Goal: Task Accomplishment & Management: Manage account settings

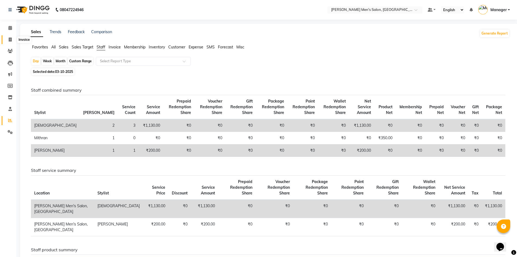
click at [14, 39] on span at bounding box center [10, 40] width 10 height 6
select select "service"
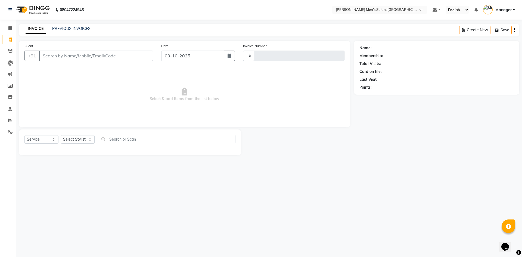
type input "4865"
select select "6913"
click at [68, 30] on link "PREVIOUS INVOICES" at bounding box center [71, 28] width 38 height 5
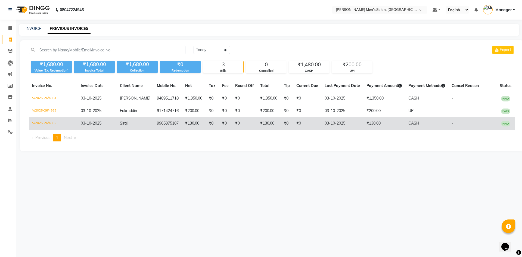
click at [399, 123] on td "₹130.00" at bounding box center [384, 123] width 42 height 12
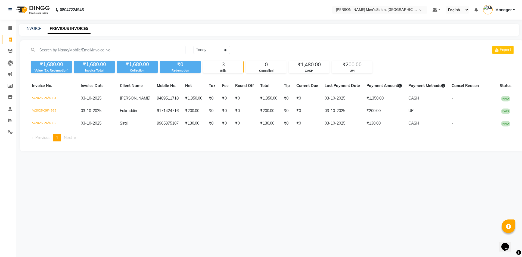
click at [33, 24] on div "INVOICE PREVIOUS INVOICES" at bounding box center [269, 30] width 500 height 12
click at [33, 27] on link "INVOICE" at bounding box center [33, 28] width 15 height 5
select select "service"
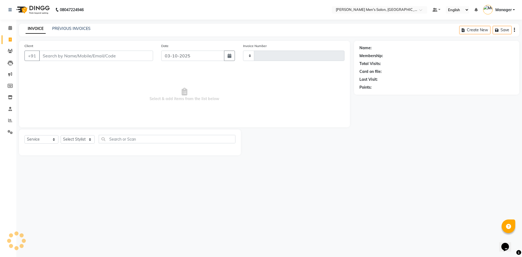
type input "4865"
select select "6913"
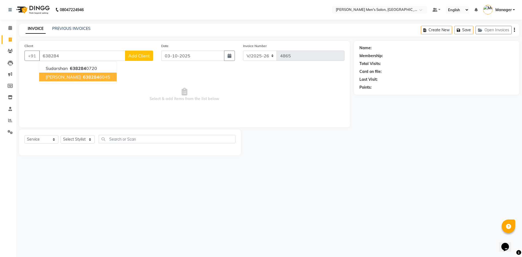
click at [92, 78] on span "638284" at bounding box center [91, 76] width 16 height 5
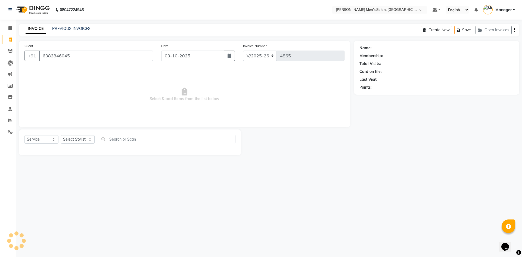
type input "6382846045"
click at [82, 137] on select "Select Stylist Ashu Kulothunkan Manager Mithran Saddam Vishal" at bounding box center [78, 139] width 34 height 8
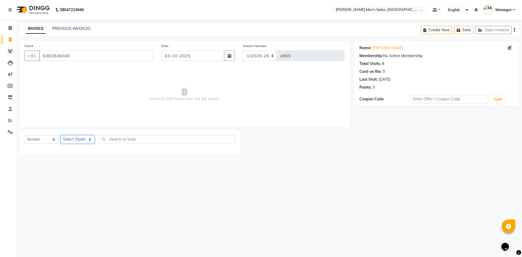
select select "70201"
click at [61, 135] on select "Select Stylist Ashu Kulothunkan Manager Mithran Saddam Vishal" at bounding box center [78, 139] width 34 height 8
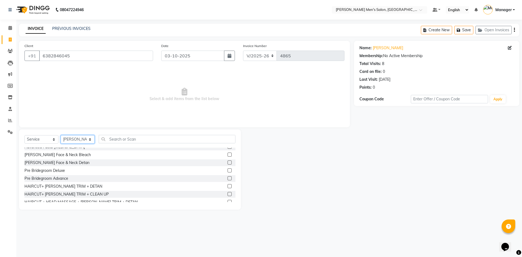
scroll to position [380, 0]
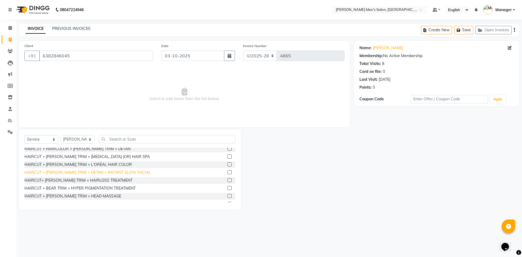
click at [85, 172] on div "HAIRCUT + BEARD TRIM + DETAN + INSTANT GLOW FACIAL" at bounding box center [87, 173] width 126 height 6
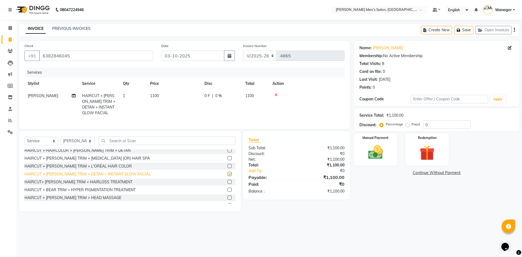
checkbox input "false"
click at [363, 151] on img at bounding box center [375, 152] width 25 height 18
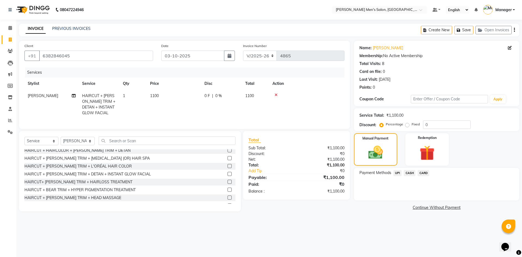
click at [396, 173] on span "UPI" at bounding box center [397, 173] width 8 height 6
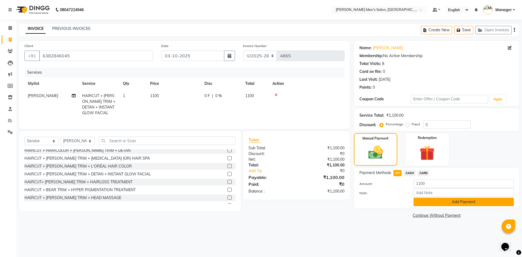
click at [430, 202] on button "Add Payment" at bounding box center [463, 201] width 100 height 8
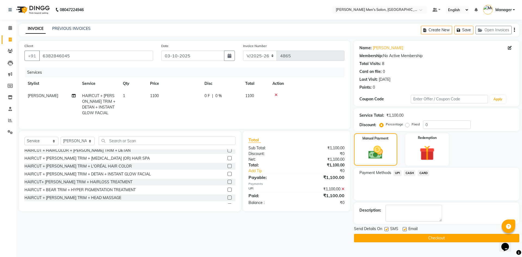
click at [432, 239] on button "Checkout" at bounding box center [436, 238] width 165 height 8
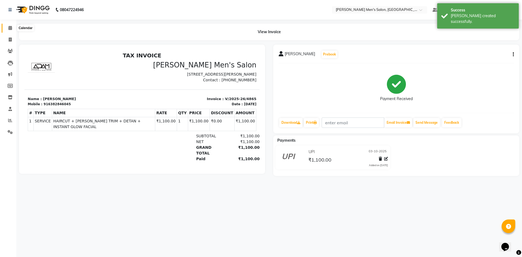
click at [8, 25] on span at bounding box center [10, 28] width 10 height 6
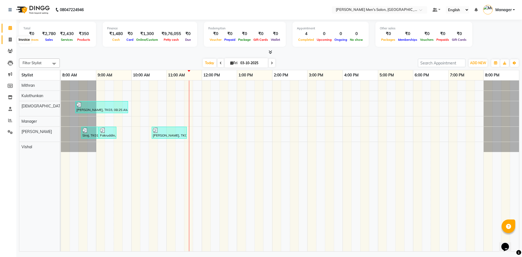
click at [12, 39] on span at bounding box center [10, 40] width 10 height 6
select select "service"
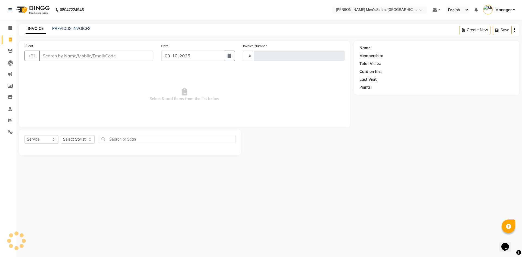
type input "4866"
select select "6913"
click at [10, 30] on span at bounding box center [10, 28] width 10 height 6
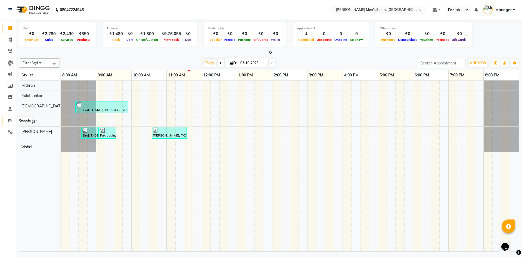
click at [7, 121] on span at bounding box center [10, 120] width 10 height 6
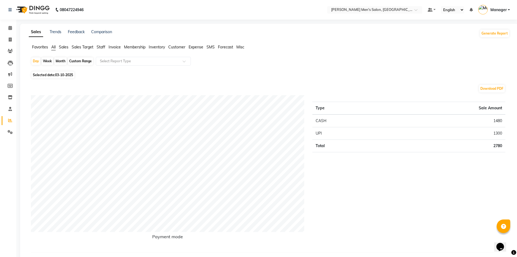
click at [99, 47] on span "Staff" at bounding box center [101, 47] width 9 height 5
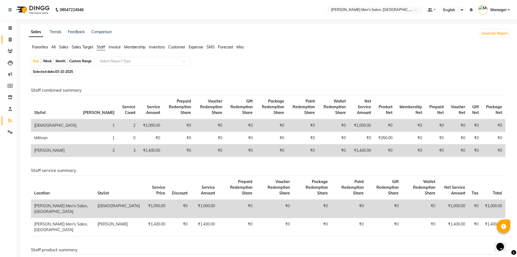
click at [11, 36] on link "Invoice" at bounding box center [8, 39] width 13 height 9
select select "service"
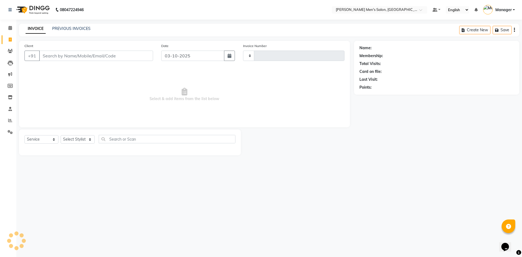
type input "4866"
select select "6913"
click at [95, 57] on input "Client" at bounding box center [96, 56] width 114 height 10
click at [97, 57] on input "Client" at bounding box center [96, 56] width 114 height 10
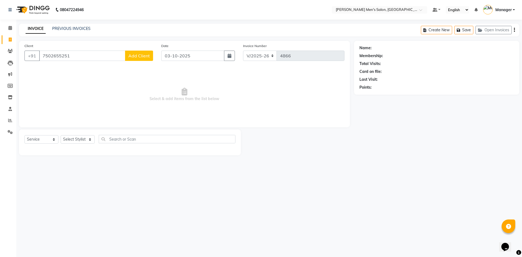
type input "7502655251"
click at [140, 57] on span "Add Client" at bounding box center [138, 55] width 21 height 5
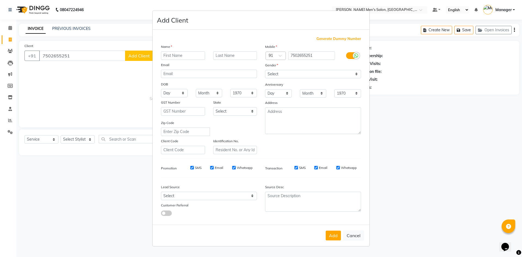
click at [173, 55] on input "text" at bounding box center [183, 55] width 44 height 8
type input "John paul"
click at [304, 74] on select "Select Male Female Other Prefer Not To Say" at bounding box center [313, 74] width 96 height 8
select select "male"
click at [265, 70] on select "Select Male Female Other Prefer Not To Say" at bounding box center [313, 74] width 96 height 8
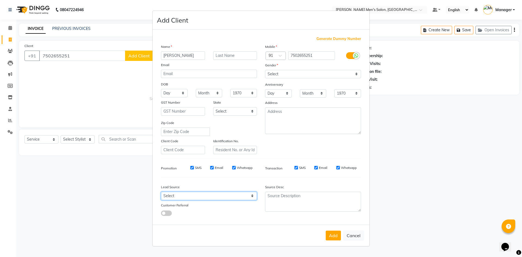
click at [221, 194] on select "Select Walk-in Referral Internet Friend Word of Mouth Advertisement Facebook Ju…" at bounding box center [209, 196] width 96 height 8
select select "48262"
click at [161, 192] on select "Select Walk-in Referral Internet Friend Word of Mouth Advertisement Facebook Ju…" at bounding box center [209, 196] width 96 height 8
click at [332, 236] on button "Add" at bounding box center [332, 235] width 15 height 10
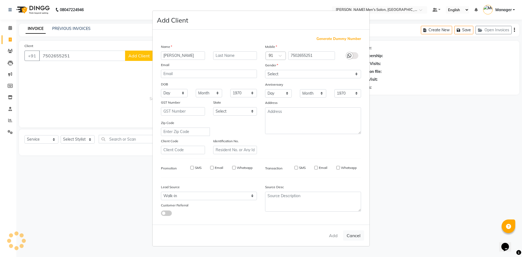
select select
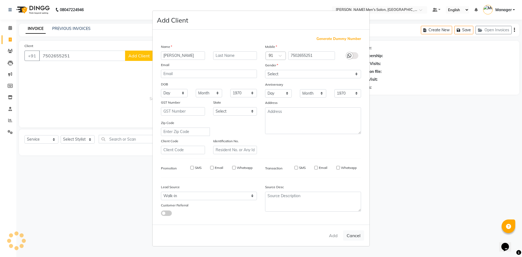
select select
checkbox input "false"
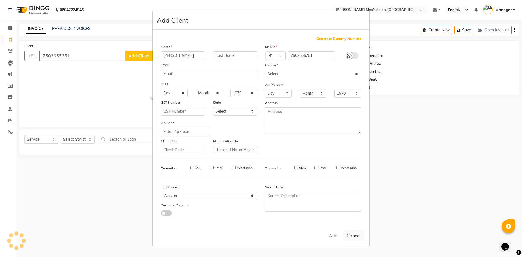
checkbox input "false"
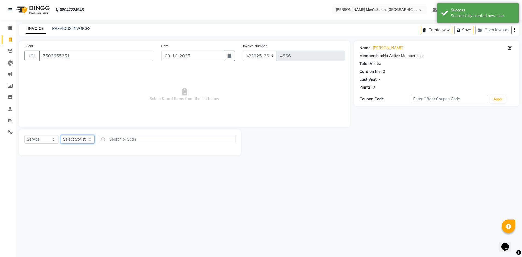
click at [68, 139] on select "Select Stylist Ashu Kulothunkan Manager Mithran Saddam Vishal" at bounding box center [78, 139] width 34 height 8
select select "65604"
click at [61, 135] on select "Select Stylist Ashu Kulothunkan Manager Mithran Saddam Vishal" at bounding box center [78, 139] width 34 height 8
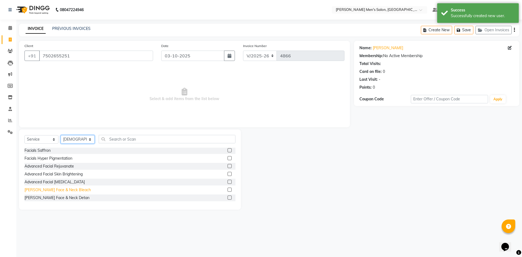
scroll to position [272, 0]
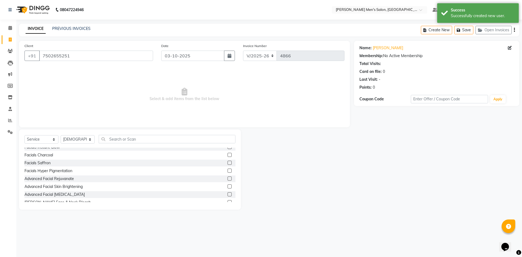
click at [42, 160] on div "Facials Saffron" at bounding box center [129, 162] width 211 height 7
click at [42, 165] on div "Facials Saffron" at bounding box center [37, 163] width 26 height 6
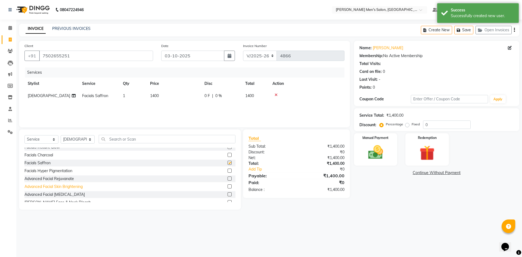
checkbox input "false"
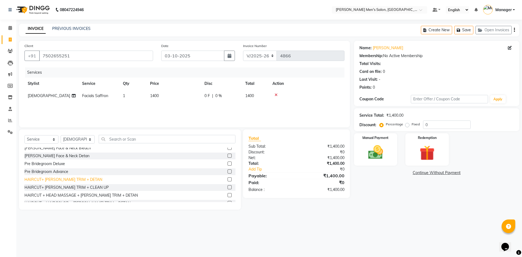
click at [66, 182] on div "HAIRCUT+ BEARD TRIM + DETAN" at bounding box center [63, 180] width 78 height 6
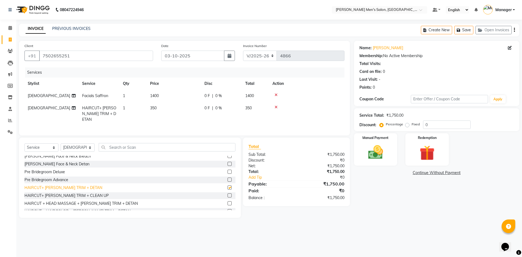
checkbox input "false"
click at [374, 158] on img at bounding box center [375, 152] width 25 height 18
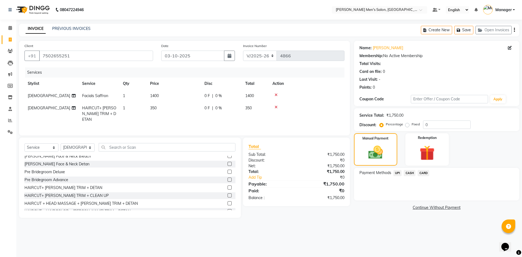
click at [397, 173] on span "UPI" at bounding box center [397, 173] width 8 height 6
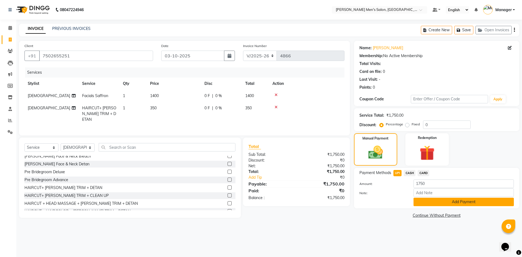
click at [426, 202] on button "Add Payment" at bounding box center [463, 201] width 100 height 8
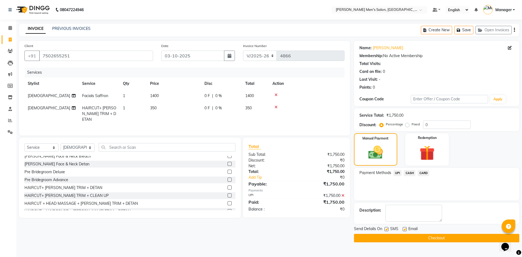
click at [425, 236] on button "Checkout" at bounding box center [436, 238] width 165 height 8
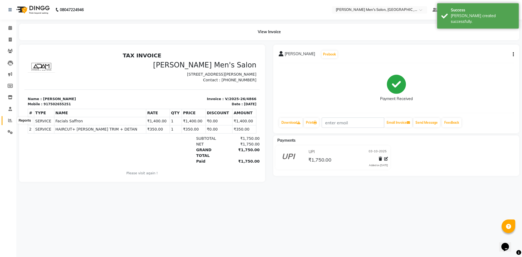
click at [13, 122] on span at bounding box center [10, 120] width 10 height 6
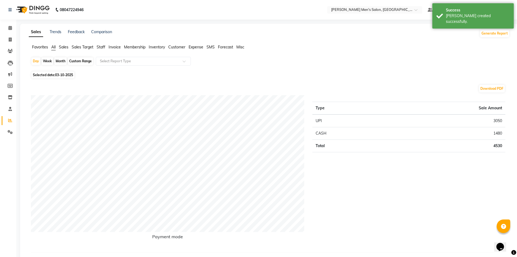
click at [101, 44] on li "Staff" at bounding box center [101, 47] width 9 height 6
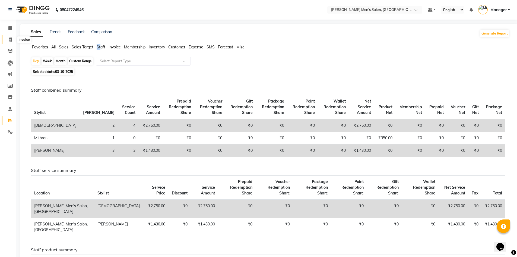
click at [7, 37] on span at bounding box center [10, 40] width 10 height 6
select select "service"
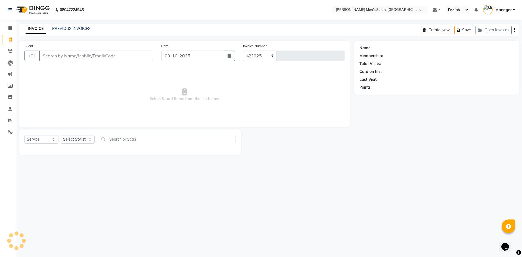
select select "6913"
type input "4867"
click at [8, 27] on span at bounding box center [10, 28] width 10 height 6
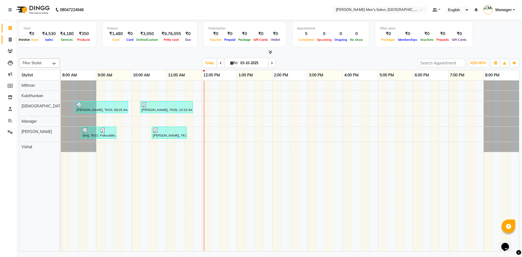
click at [9, 40] on icon at bounding box center [10, 39] width 3 height 4
select select "6913"
select select "service"
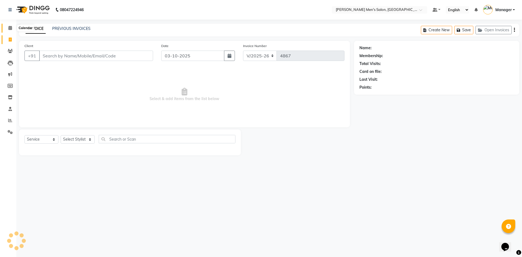
click at [7, 28] on span at bounding box center [10, 28] width 10 height 6
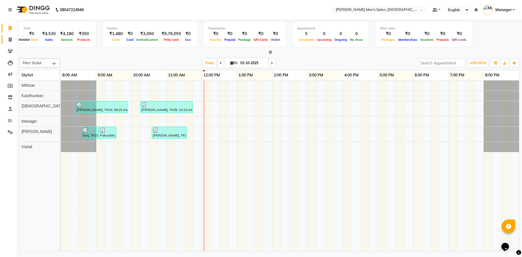
click at [8, 41] on span at bounding box center [10, 40] width 10 height 6
select select "6913"
select select "service"
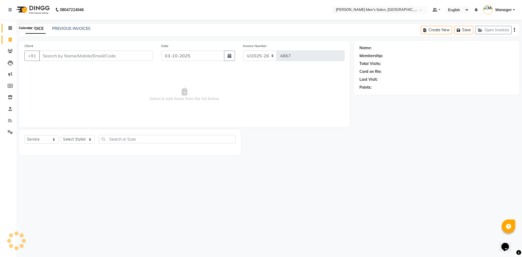
click at [14, 29] on span at bounding box center [10, 28] width 10 height 6
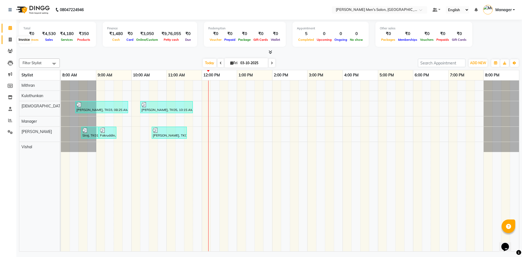
click at [10, 38] on icon at bounding box center [10, 39] width 3 height 4
select select "6913"
select select "service"
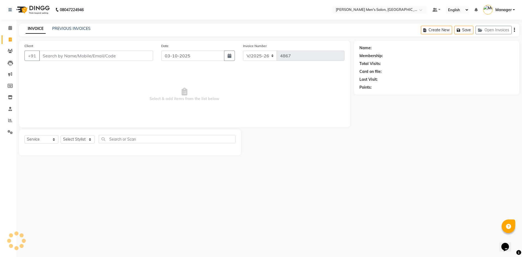
click at [74, 57] on input "Client" at bounding box center [96, 56] width 114 height 10
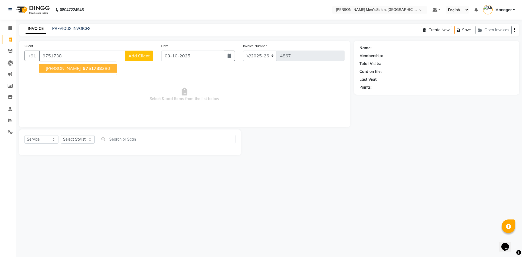
click at [51, 65] on button "Sathish 9751738 380" at bounding box center [77, 68] width 77 height 9
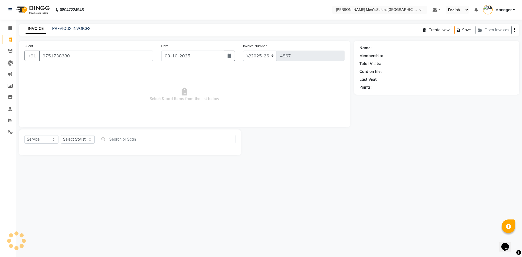
type input "9751738380"
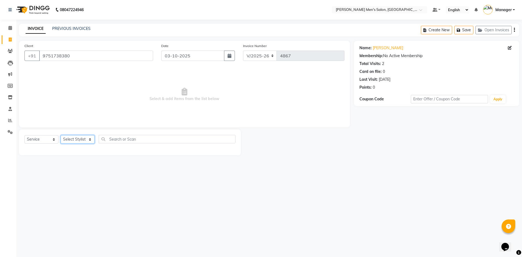
click at [81, 140] on select "Select Stylist Ashu Kulothunkan Manager Mithran Saddam Vishal" at bounding box center [78, 139] width 34 height 8
select select "70201"
click at [61, 135] on select "Select Stylist Ashu Kulothunkan Manager Mithran Saddam Vishal" at bounding box center [78, 139] width 34 height 8
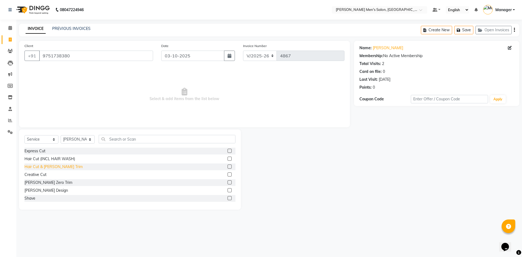
click at [36, 164] on div "Hair Cut & Beard Trim" at bounding box center [53, 167] width 58 height 6
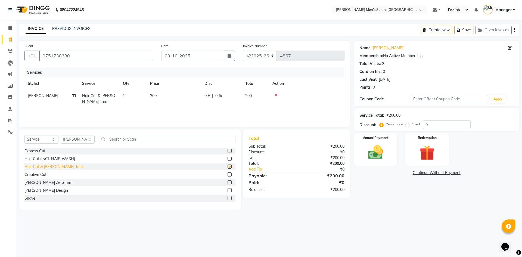
checkbox input "false"
click at [382, 155] on img at bounding box center [375, 152] width 25 height 18
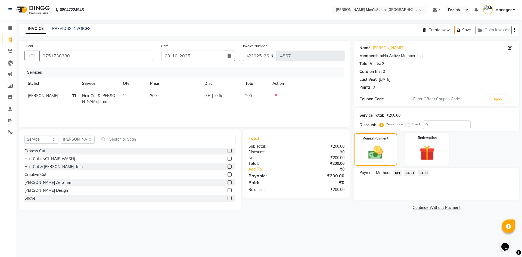
click at [397, 172] on span "UPI" at bounding box center [397, 173] width 8 height 6
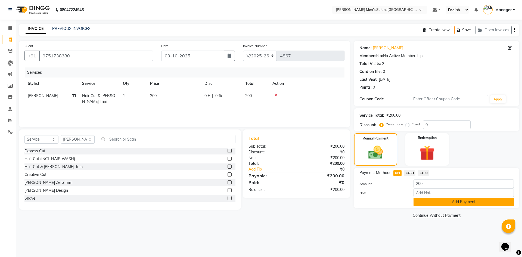
click at [415, 200] on button "Add Payment" at bounding box center [463, 201] width 100 height 8
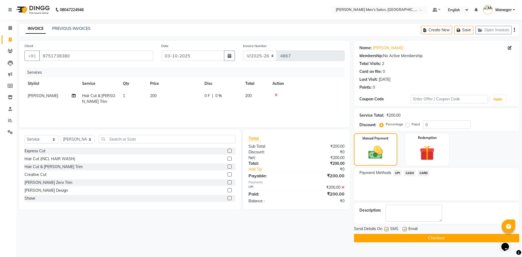
click at [400, 239] on button "Checkout" at bounding box center [436, 238] width 165 height 8
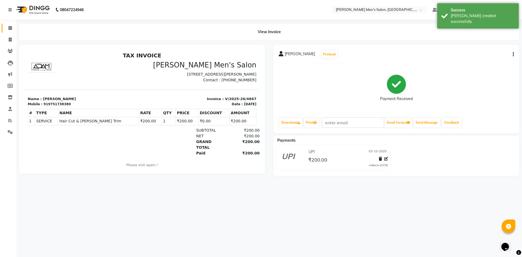
click at [12, 24] on link "Calendar" at bounding box center [8, 28] width 13 height 9
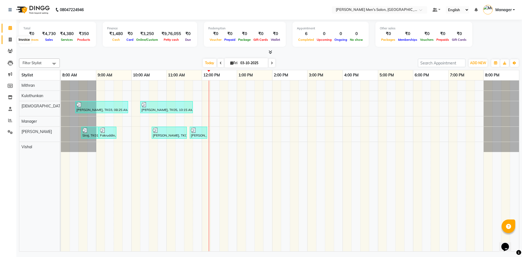
click at [10, 37] on span at bounding box center [10, 40] width 10 height 6
select select "6913"
select select "service"
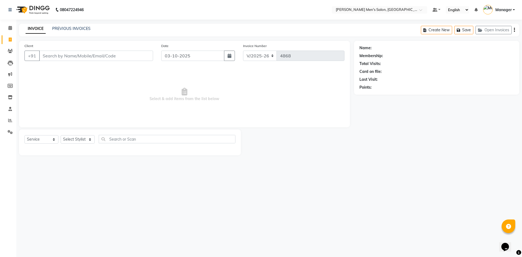
click at [76, 54] on input "Client" at bounding box center [96, 56] width 114 height 10
click at [83, 54] on input "Client" at bounding box center [96, 56] width 114 height 10
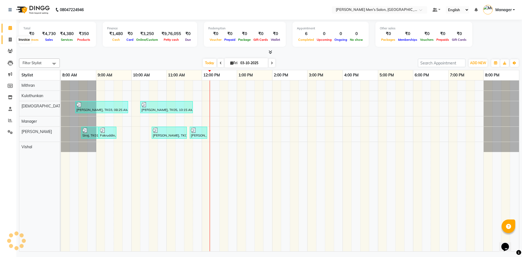
click at [10, 42] on span at bounding box center [10, 40] width 10 height 6
select select "6913"
select select "service"
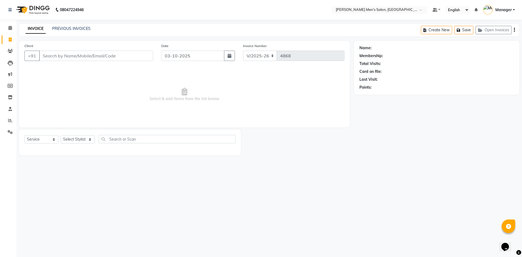
click at [56, 54] on input "Client" at bounding box center [96, 56] width 114 height 10
type input "9500474776"
click at [136, 57] on span "Add Client" at bounding box center [138, 55] width 21 height 5
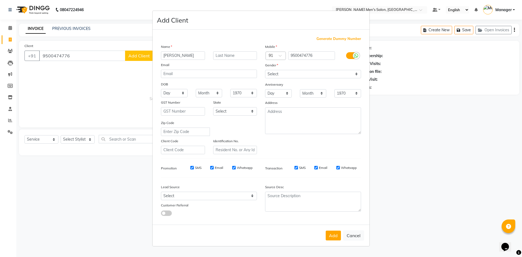
type input "Aravind Kumar"
click at [324, 74] on select "Select Male Female Other Prefer Not To Say" at bounding box center [313, 74] width 96 height 8
select select "male"
click at [265, 70] on select "Select Male Female Other Prefer Not To Say" at bounding box center [313, 74] width 96 height 8
click at [202, 195] on select "Select Walk-in Referral Internet Friend Word of Mouth Advertisement Facebook Ju…" at bounding box center [209, 196] width 96 height 8
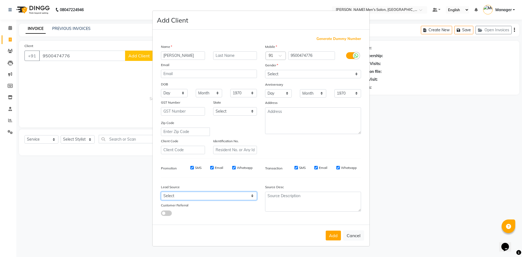
select select "48262"
click at [161, 192] on select "Select Walk-in Referral Internet Friend Word of Mouth Advertisement Facebook Ju…" at bounding box center [209, 196] width 96 height 8
click at [330, 235] on button "Add" at bounding box center [332, 235] width 15 height 10
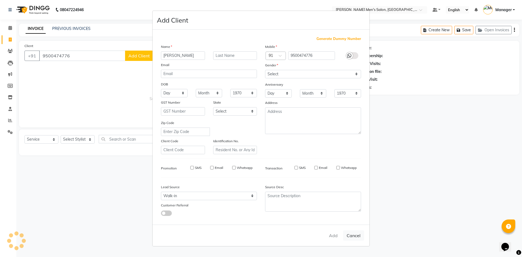
select select
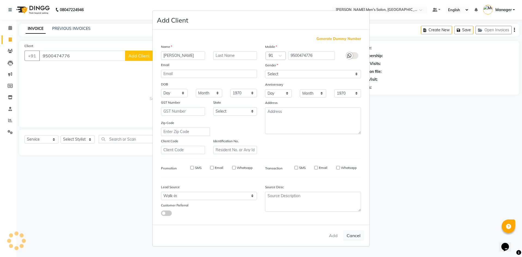
select select
checkbox input "false"
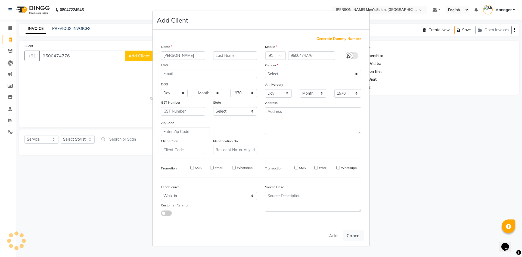
checkbox input "false"
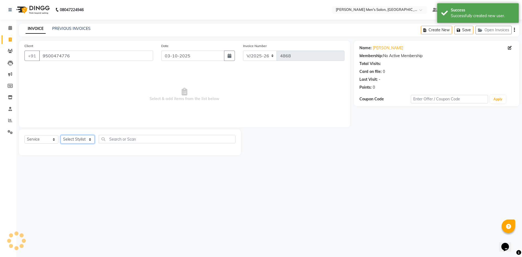
click at [83, 137] on select "Select Stylist Ashu Kulothunkan Manager Mithran Saddam Vishal" at bounding box center [78, 139] width 34 height 8
select select "65604"
click at [61, 135] on select "Select Stylist Ashu Kulothunkan Manager Mithran Saddam Vishal" at bounding box center [78, 139] width 34 height 8
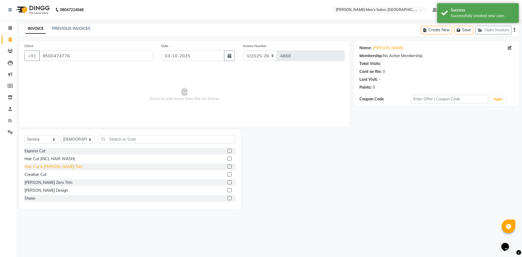
click at [42, 166] on div "Hair Cut & Beard Trim" at bounding box center [53, 167] width 58 height 6
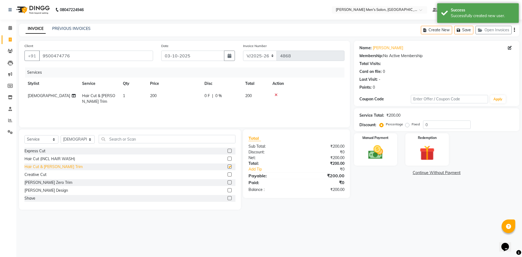
checkbox input "false"
click at [118, 132] on div "Select Service Product Membership Package Voucher Prepaid Gift Card Select Styl…" at bounding box center [130, 169] width 222 height 80
click at [116, 135] on input "text" at bounding box center [167, 139] width 137 height 8
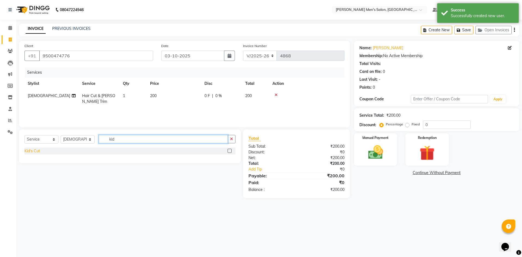
type input "kid"
click at [33, 150] on div "Kid's Cut" at bounding box center [31, 151] width 15 height 6
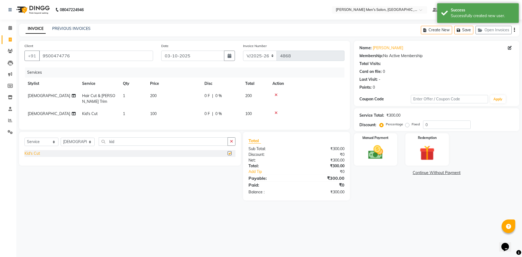
checkbox input "false"
click at [378, 153] on img at bounding box center [375, 152] width 25 height 18
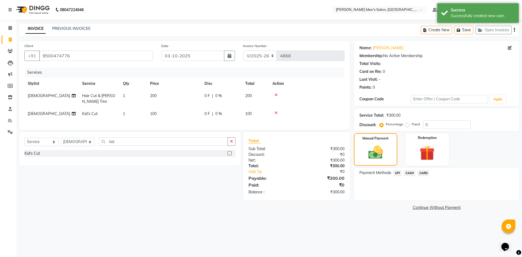
click at [397, 172] on span "UPI" at bounding box center [397, 173] width 8 height 6
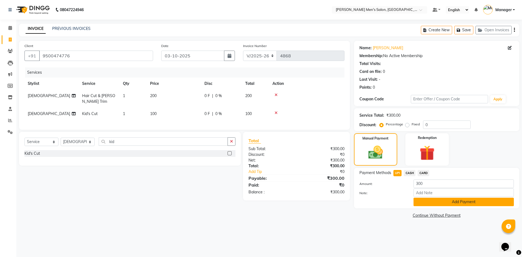
click at [423, 203] on button "Add Payment" at bounding box center [463, 201] width 100 height 8
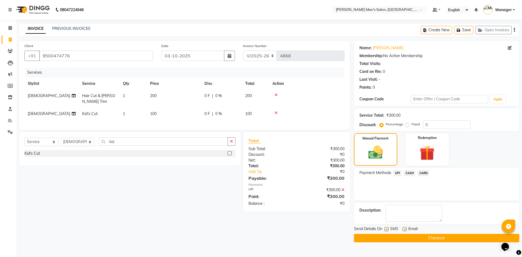
click at [421, 234] on button "Checkout" at bounding box center [436, 238] width 165 height 8
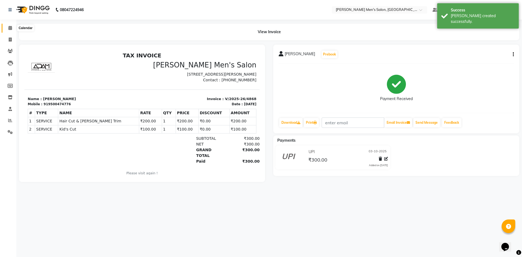
click at [9, 27] on icon at bounding box center [10, 28] width 4 height 4
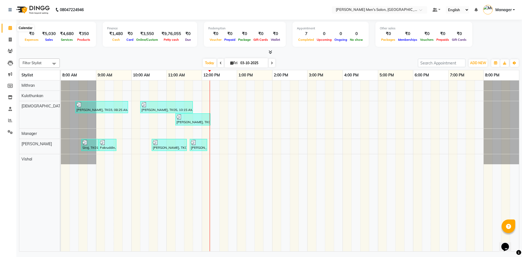
click at [7, 29] on span at bounding box center [10, 28] width 10 height 6
click at [11, 29] on icon at bounding box center [10, 28] width 4 height 4
click at [89, 55] on div at bounding box center [269, 52] width 500 height 6
click at [9, 37] on icon at bounding box center [10, 39] width 3 height 4
select select "6913"
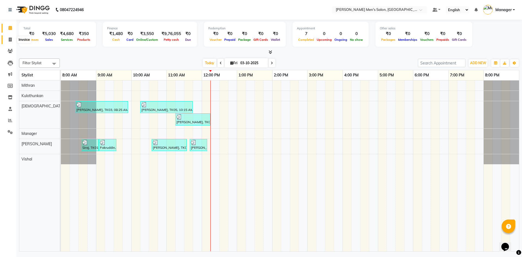
select select "service"
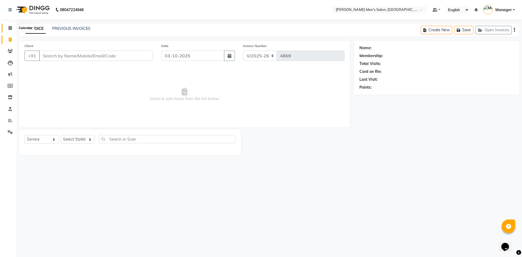
click at [11, 27] on icon at bounding box center [10, 28] width 4 height 4
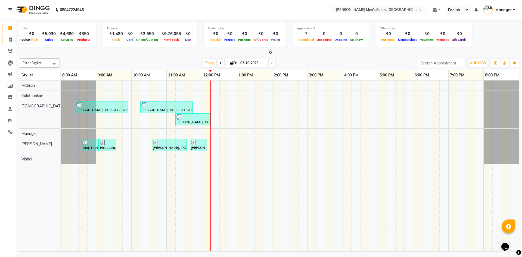
click at [9, 39] on icon at bounding box center [10, 39] width 3 height 4
select select "6913"
select select "service"
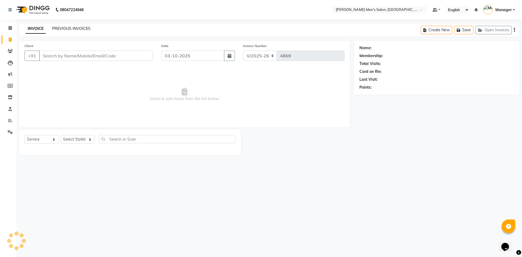
click at [55, 26] on link "PREVIOUS INVOICES" at bounding box center [71, 28] width 38 height 5
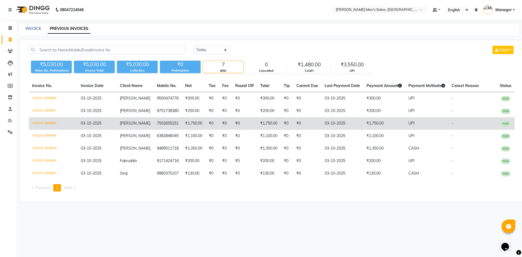
click at [155, 127] on td "7502655251" at bounding box center [167, 123] width 28 height 12
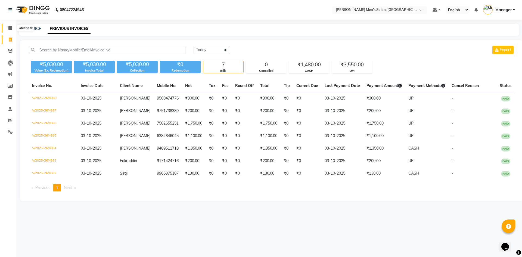
click at [11, 26] on span at bounding box center [10, 28] width 10 height 6
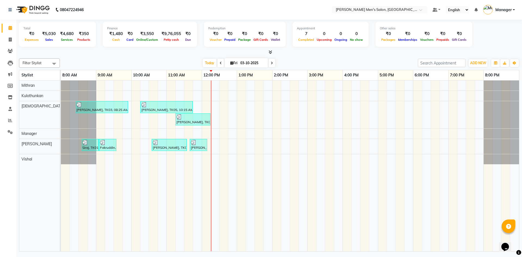
click at [79, 55] on div "Total ₹0 Expenses ₹5,030 Sales ₹4,680 Services ₹350 Products Finance ₹1,480 Cas…" at bounding box center [268, 136] width 505 height 233
click at [7, 119] on span at bounding box center [10, 120] width 10 height 6
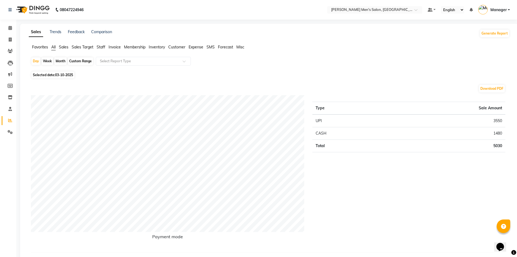
click at [103, 45] on span "Staff" at bounding box center [101, 47] width 9 height 5
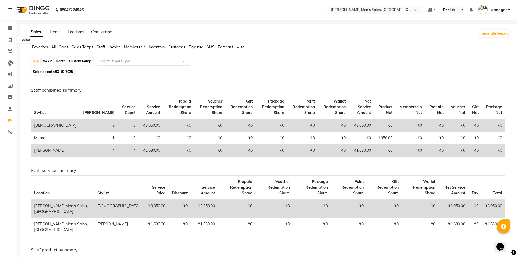
click at [12, 38] on span at bounding box center [10, 40] width 10 height 6
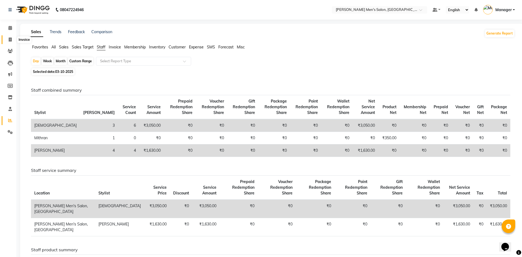
select select "6913"
select select "service"
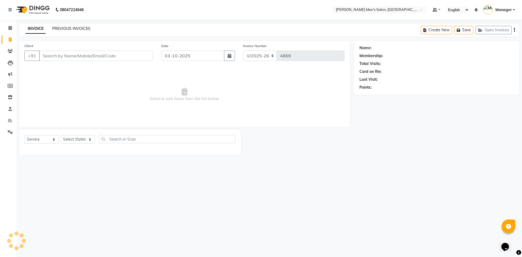
click at [70, 27] on link "PREVIOUS INVOICES" at bounding box center [71, 28] width 38 height 5
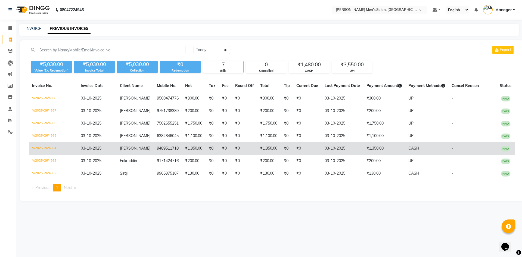
click at [249, 152] on td "₹0" at bounding box center [244, 148] width 25 height 12
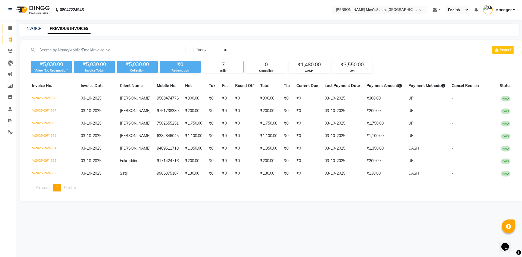
click at [5, 28] on link "Calendar" at bounding box center [8, 28] width 13 height 9
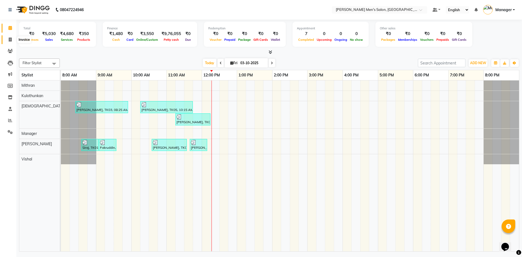
click at [7, 42] on span at bounding box center [10, 40] width 10 height 6
select select "service"
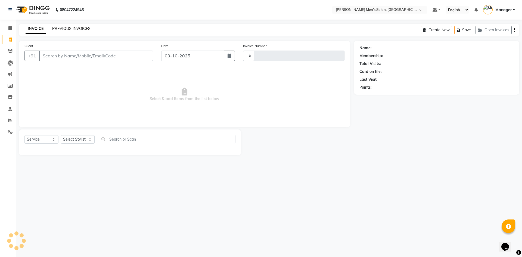
click at [67, 27] on link "PREVIOUS INVOICES" at bounding box center [71, 28] width 38 height 5
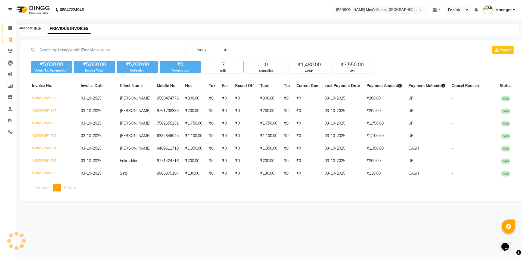
click at [10, 28] on icon at bounding box center [10, 28] width 4 height 4
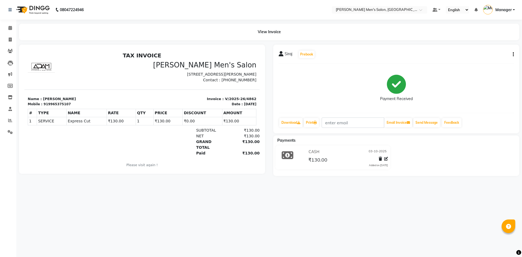
click at [515, 48] on div "Siraj Prebook Payment Received Download Print Email Invoice Send Message Feedba…" at bounding box center [396, 89] width 246 height 89
click at [512, 55] on icon "button" at bounding box center [512, 54] width 1 height 0
click at [500, 54] on div "Edit Item Staff" at bounding box center [485, 54] width 37 height 7
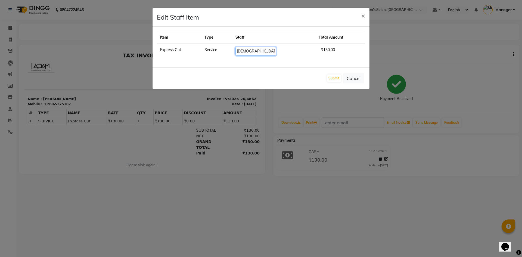
click at [270, 49] on select "Select [PERSON_NAME] Manager [PERSON_NAME]" at bounding box center [255, 51] width 41 height 8
select select "70201"
click at [237, 47] on select "Select [PERSON_NAME] Manager [PERSON_NAME]" at bounding box center [255, 51] width 41 height 8
click at [338, 75] on button "Submit" at bounding box center [334, 78] width 14 height 8
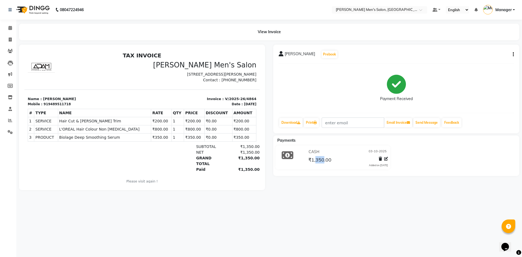
drag, startPoint x: 317, startPoint y: 159, endPoint x: 324, endPoint y: 162, distance: 7.2
click at [324, 162] on span "₹1,350.00" at bounding box center [319, 160] width 23 height 8
